Goal: Task Accomplishment & Management: Complete application form

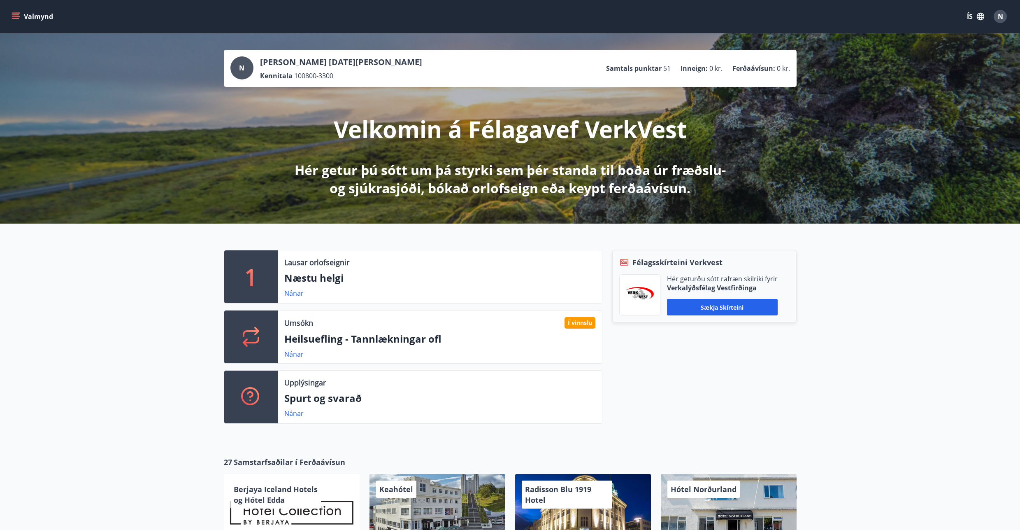
click at [12, 21] on button "Valmynd" at bounding box center [33, 16] width 47 height 15
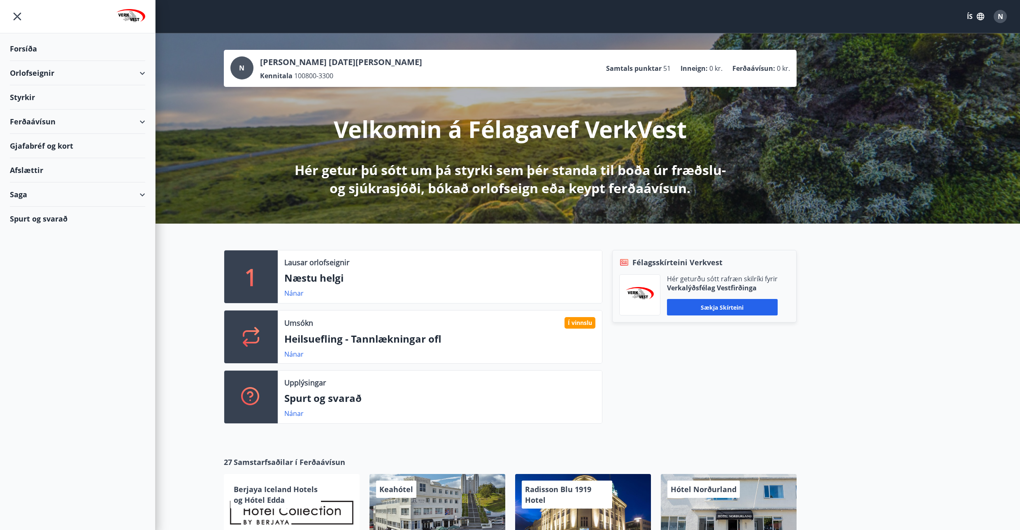
click at [972, 16] on button "ÍS" at bounding box center [976, 16] width 26 height 15
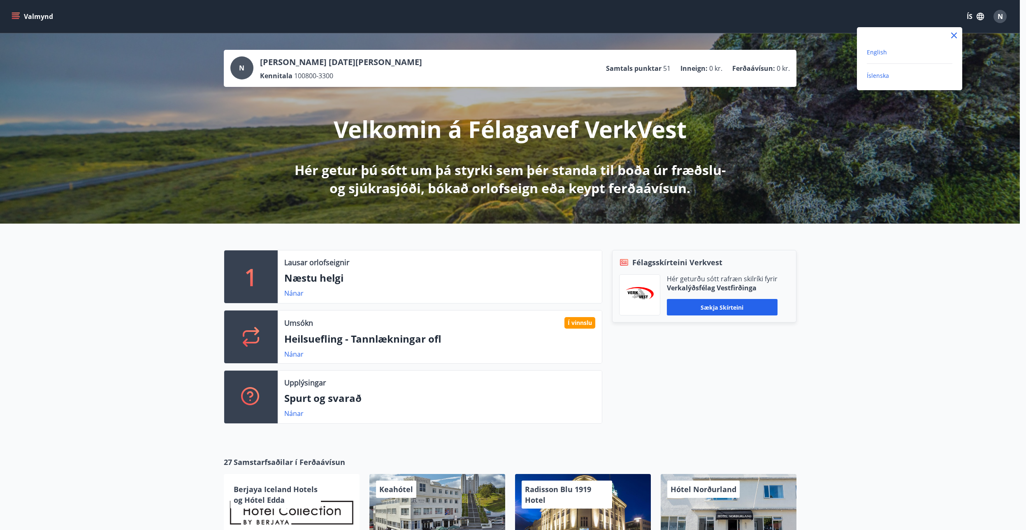
click at [869, 52] on span "English" at bounding box center [877, 52] width 20 height 8
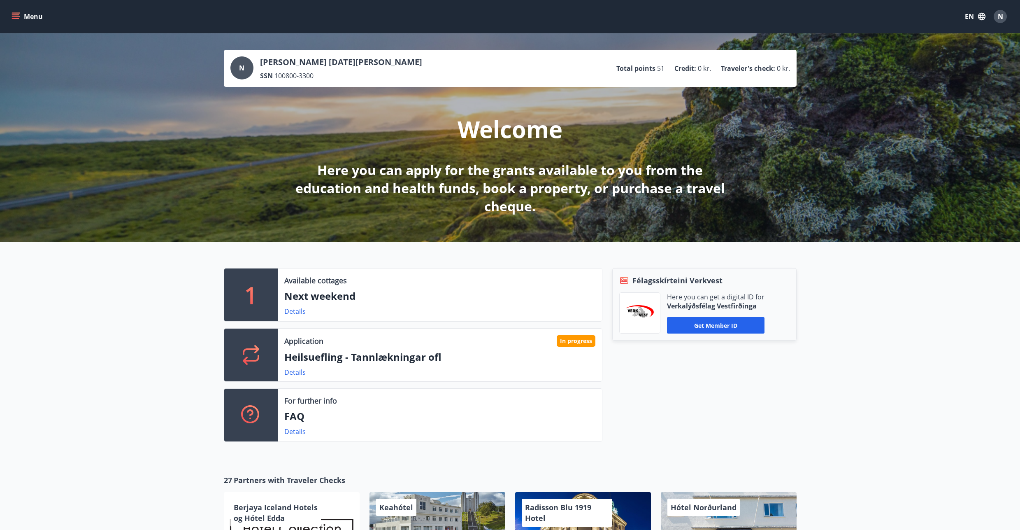
click at [10, 18] on button "Menu" at bounding box center [28, 16] width 36 height 15
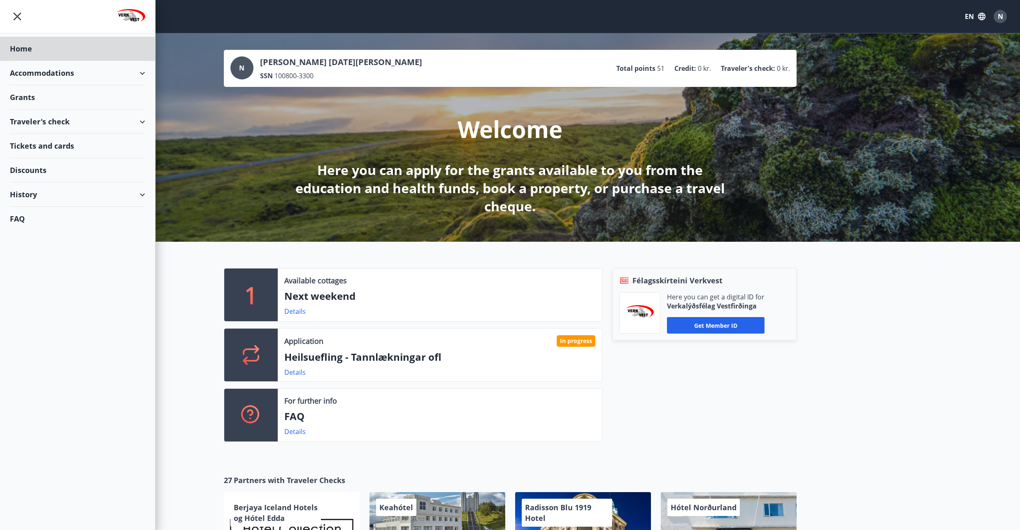
click at [28, 97] on div "Grants" at bounding box center [77, 97] width 135 height 24
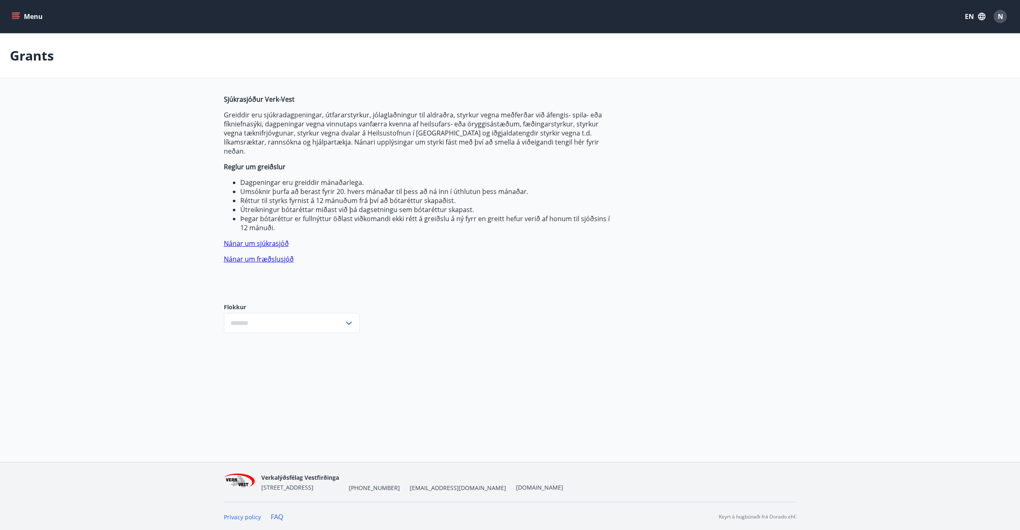
type input "***"
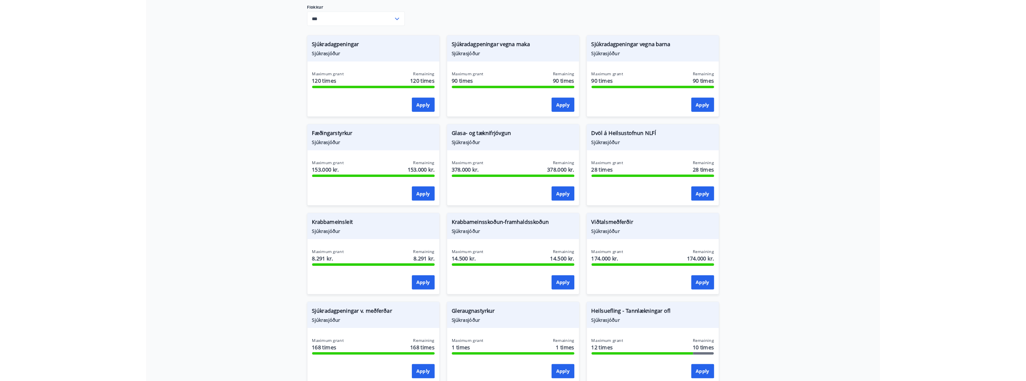
scroll to position [493, 0]
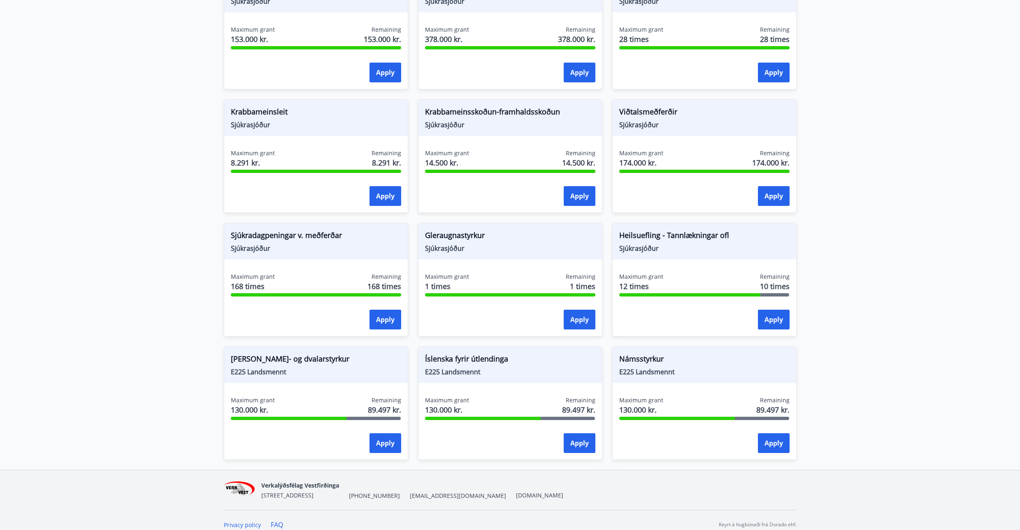
click at [571, 444] on div "Apply" at bounding box center [580, 443] width 32 height 21
click at [574, 438] on button "Apply" at bounding box center [580, 443] width 32 height 20
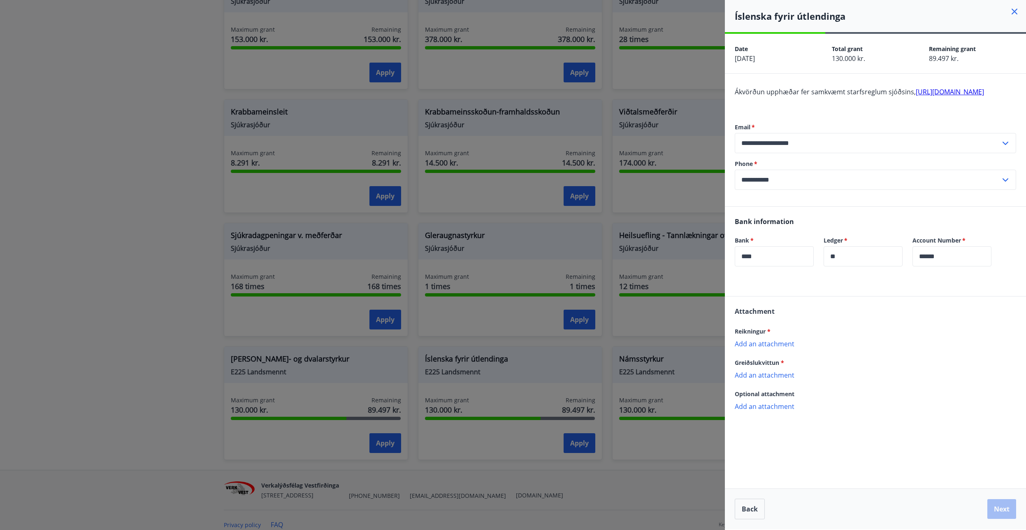
click at [761, 347] on p "Add an attachment" at bounding box center [876, 343] width 282 height 8
click at [774, 396] on p "Attachment is required!" at bounding box center [876, 392] width 282 height 7
click at [773, 388] on p "Add an attachment" at bounding box center [876, 383] width 282 height 8
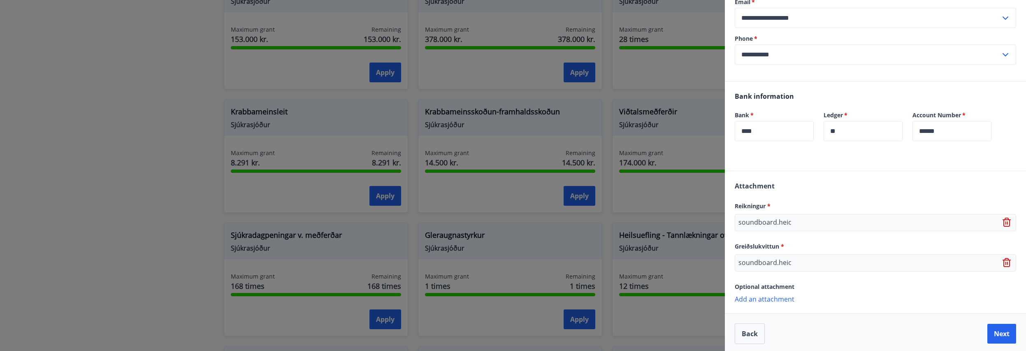
scroll to position [138, 0]
click at [995, 330] on button "Next" at bounding box center [1002, 331] width 29 height 20
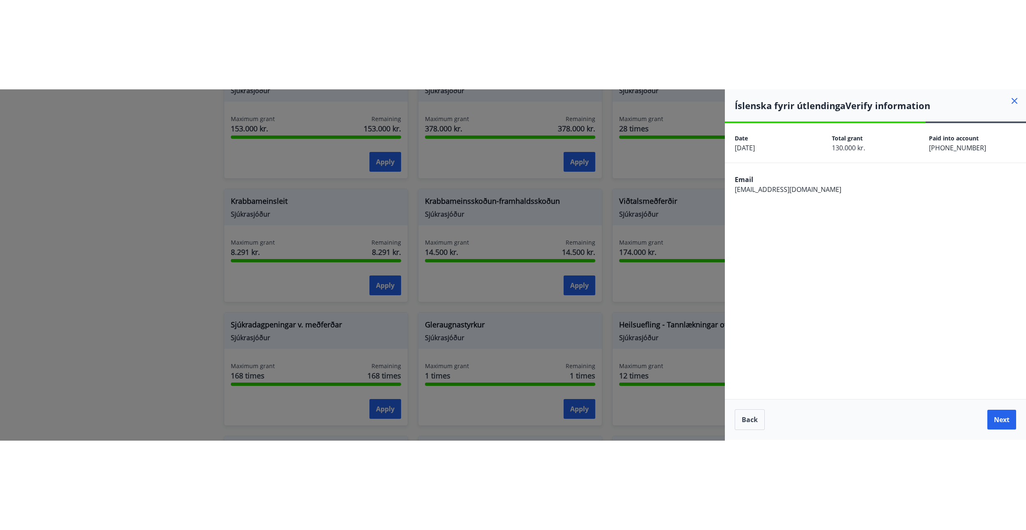
scroll to position [0, 0]
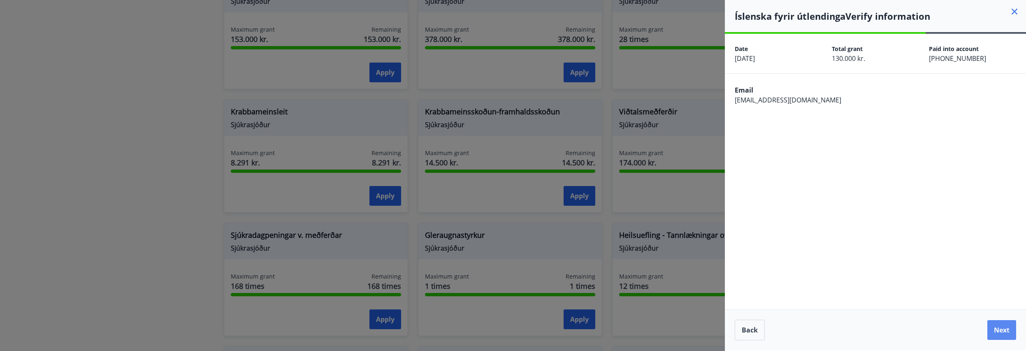
click at [1003, 330] on button "Next" at bounding box center [1002, 330] width 29 height 20
